Goal: Information Seeking & Learning: Learn about a topic

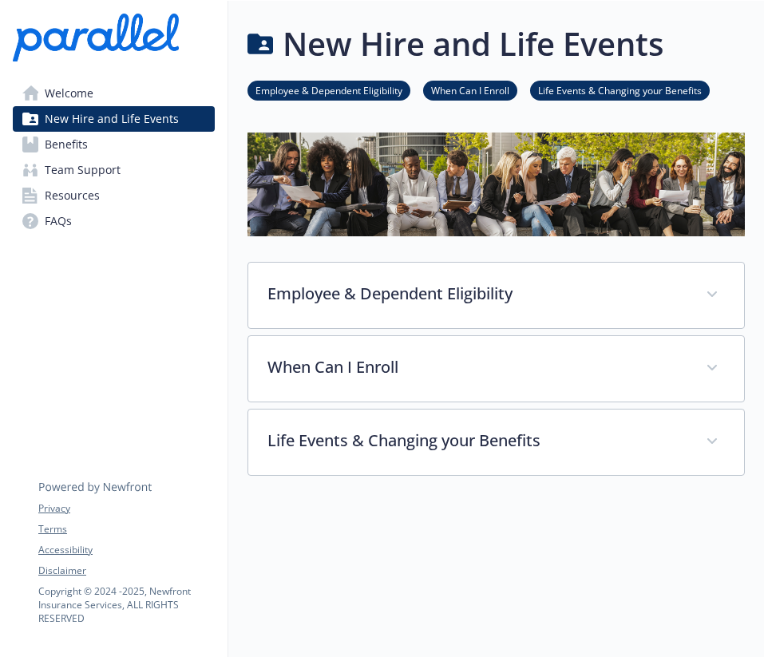
click at [93, 141] on link "Benefits" at bounding box center [114, 145] width 202 height 26
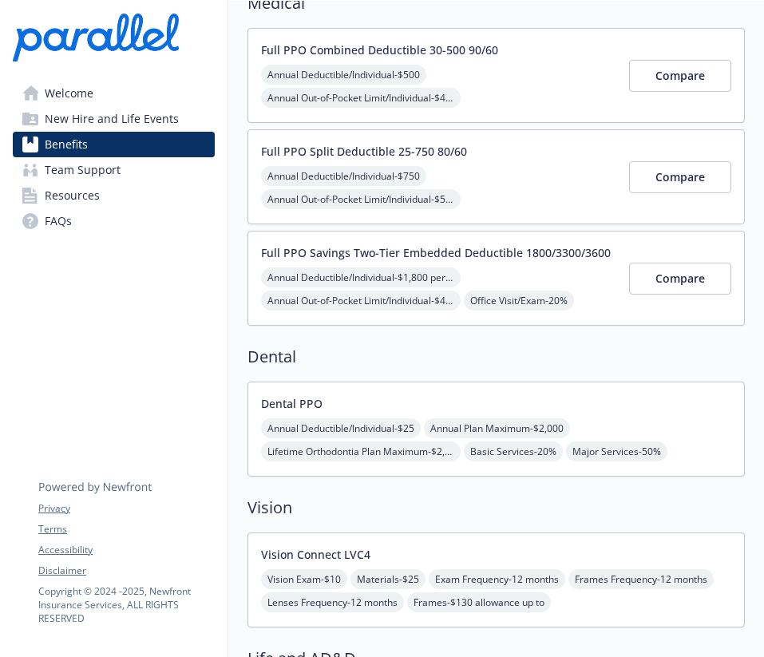
click at [132, 111] on span "New Hire and Life Events" at bounding box center [112, 119] width 134 height 26
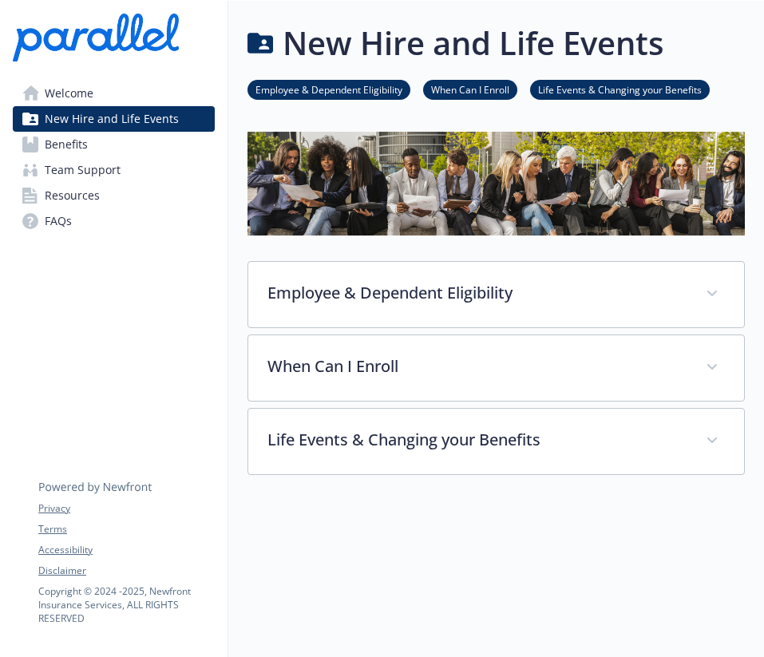
scroll to position [1, 0]
click at [105, 97] on link "Welcome" at bounding box center [114, 94] width 202 height 26
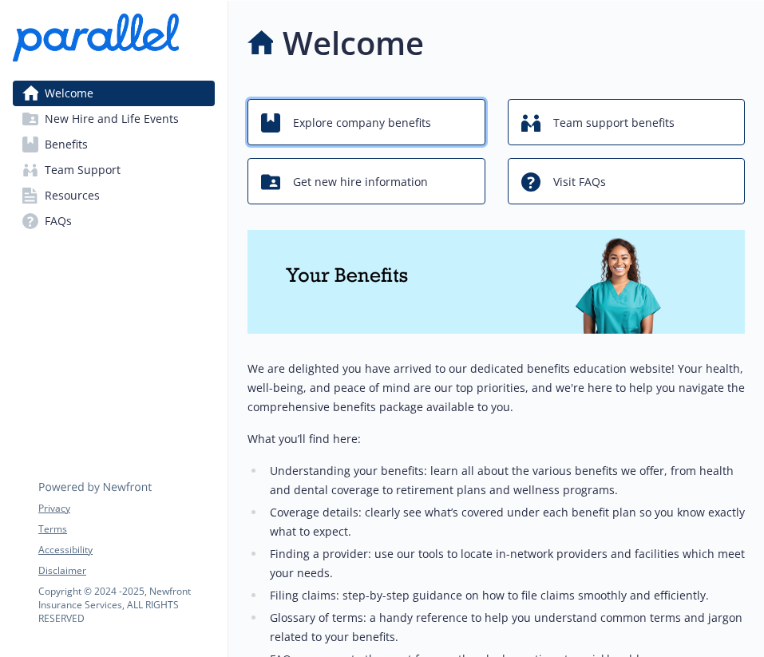
click at [384, 119] on span "Explore company benefits" at bounding box center [362, 123] width 138 height 30
